Goal: Task Accomplishment & Management: Use online tool/utility

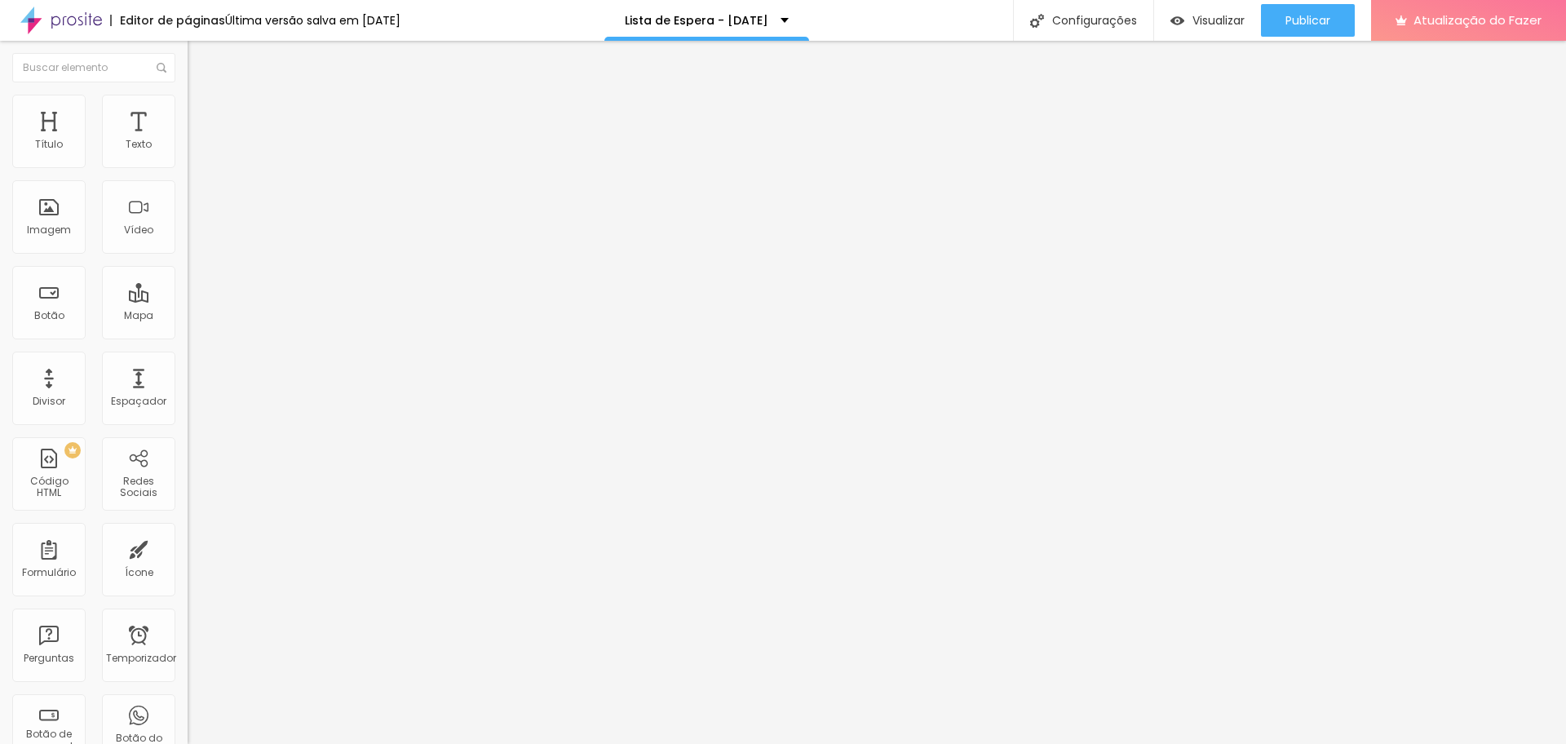
click at [188, 165] on img at bounding box center [193, 170] width 10 height 10
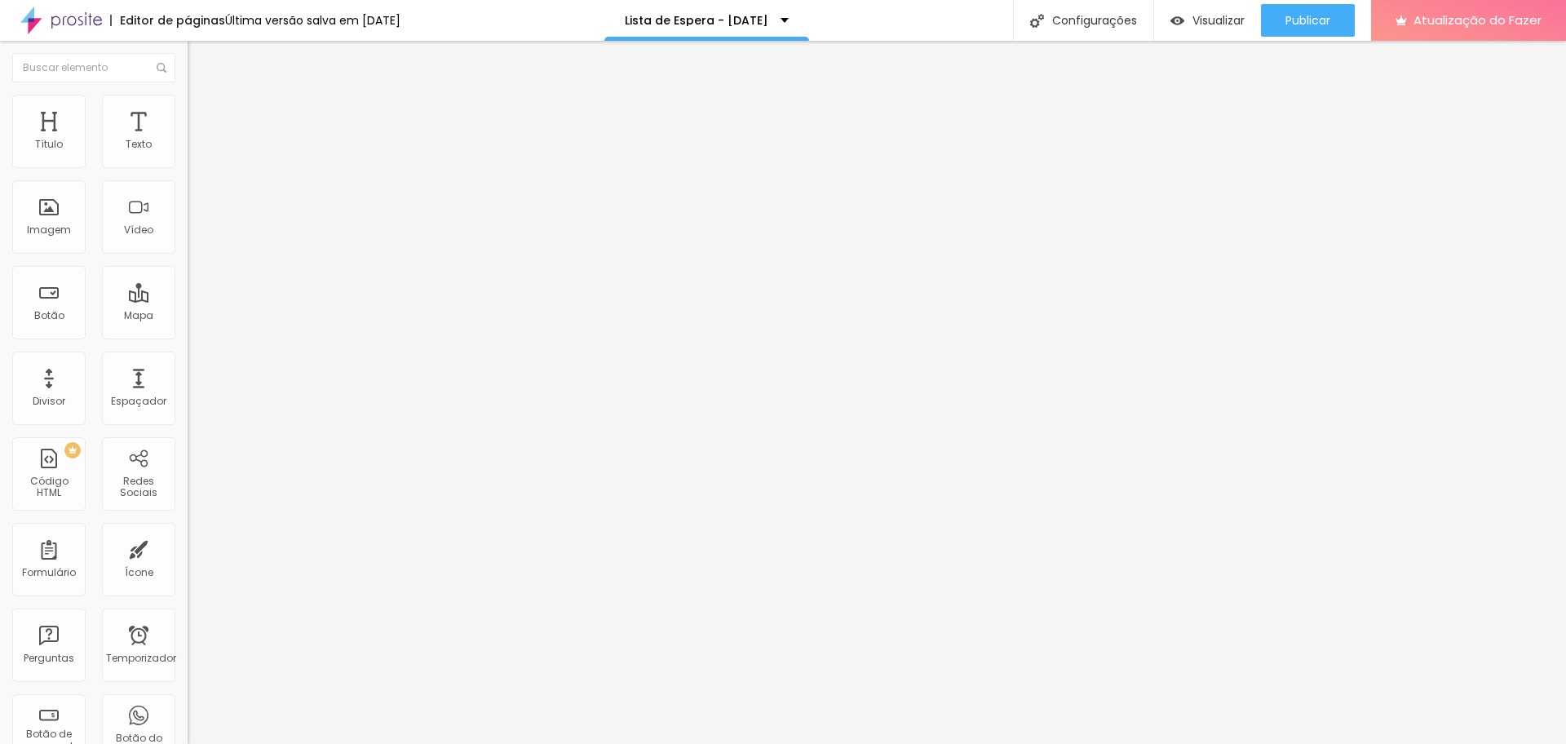
click at [1324, 13] on font "Publicar" at bounding box center [1307, 20] width 45 height 16
click at [188, 165] on img at bounding box center [193, 170] width 10 height 10
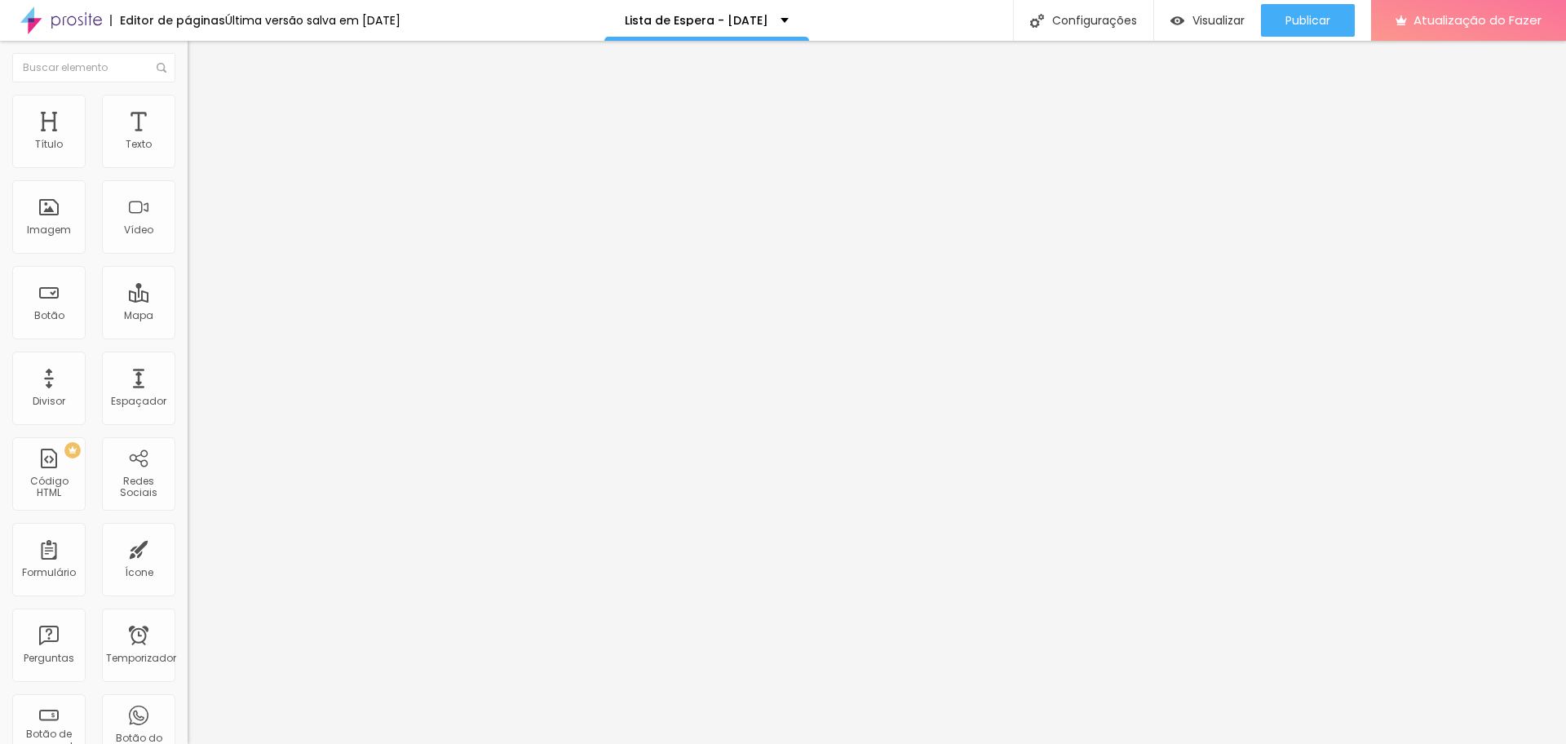
type input "Nome Completo"
click at [1333, 18] on button "Publicar" at bounding box center [1308, 20] width 94 height 33
click at [188, 165] on img at bounding box center [193, 170] width 10 height 10
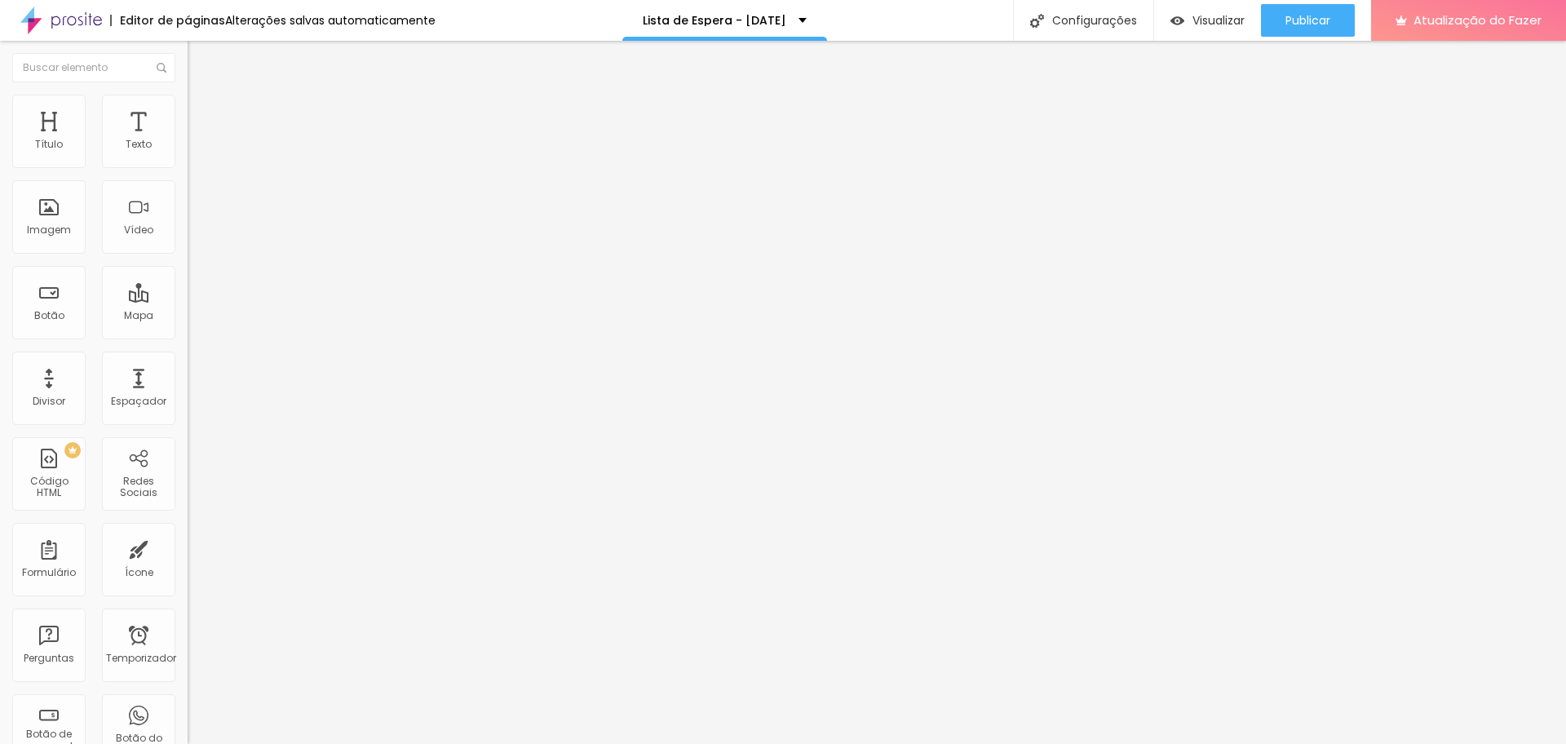
type input "Coloque seu telefone aqui"
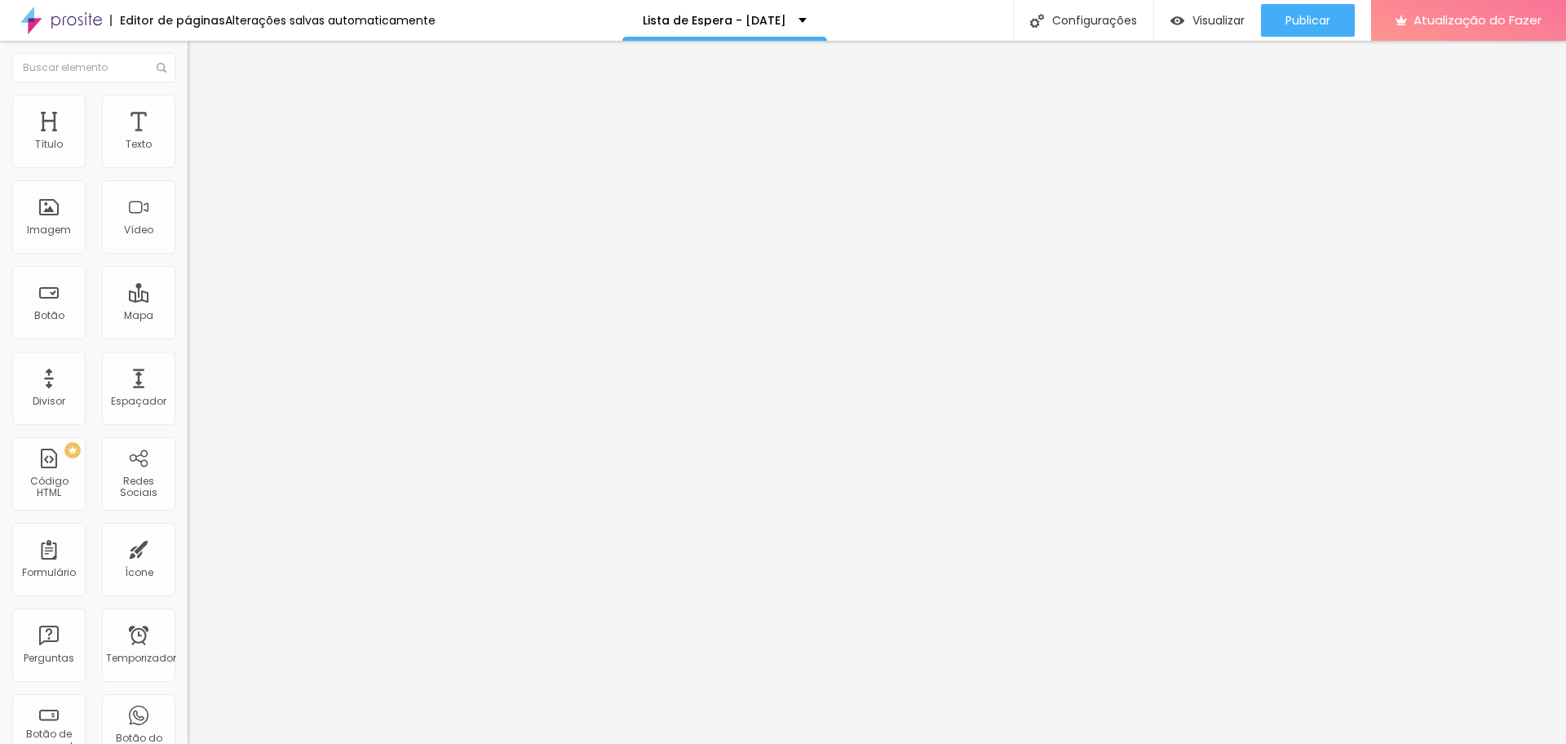
click at [1330, 24] on font "Publicar" at bounding box center [1307, 20] width 45 height 16
